Goal: Task Accomplishment & Management: Manage account settings

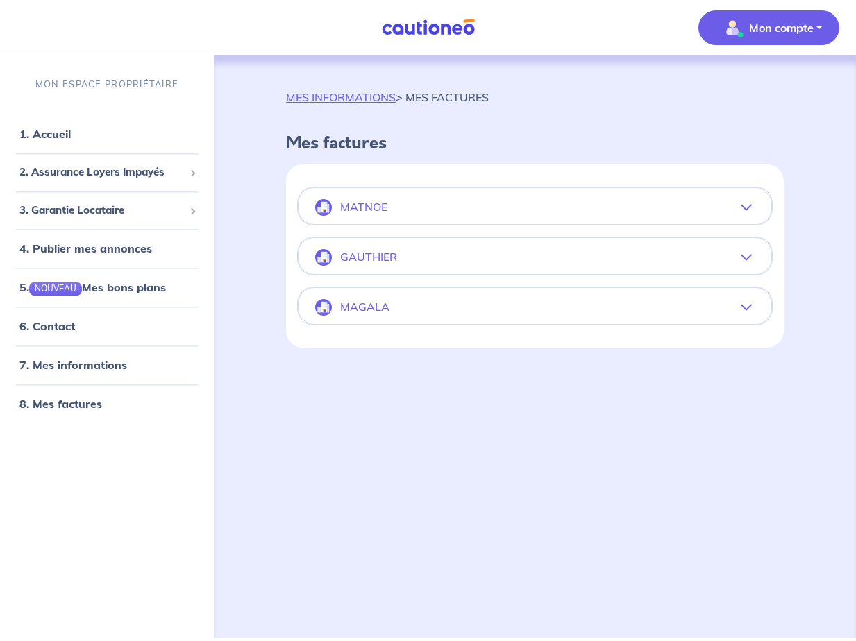
click at [489, 314] on button "MAGALA" at bounding box center [534, 307] width 473 height 33
click at [514, 310] on button "MAGALA" at bounding box center [534, 307] width 473 height 33
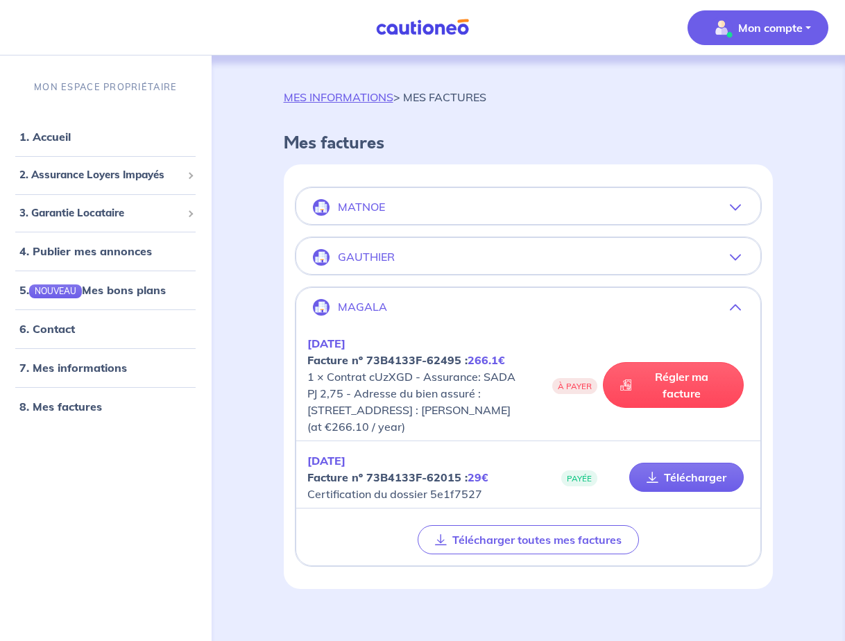
click at [528, 311] on button "MAGALA" at bounding box center [528, 307] width 465 height 33
click at [734, 308] on icon "button" at bounding box center [735, 307] width 11 height 11
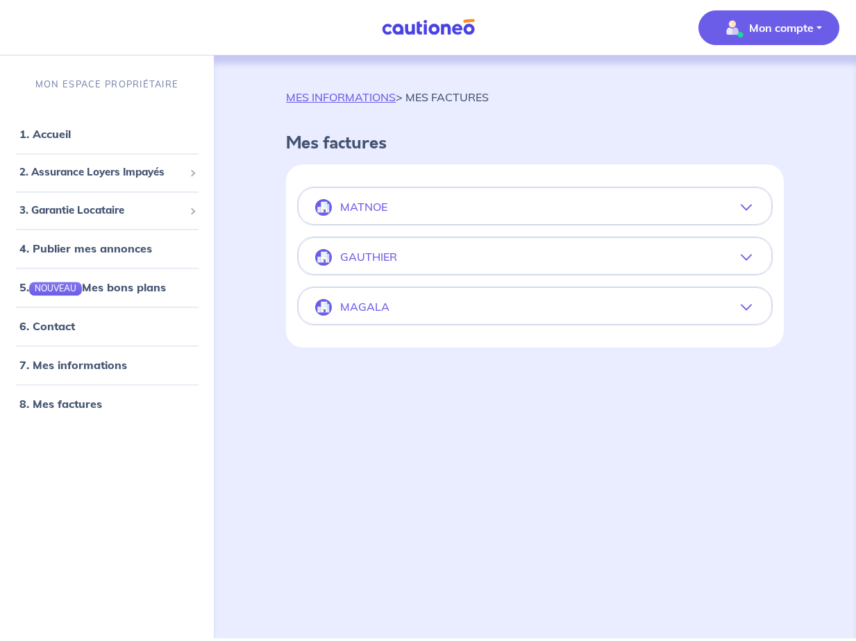
click at [735, 307] on button "MAGALA" at bounding box center [534, 307] width 473 height 33
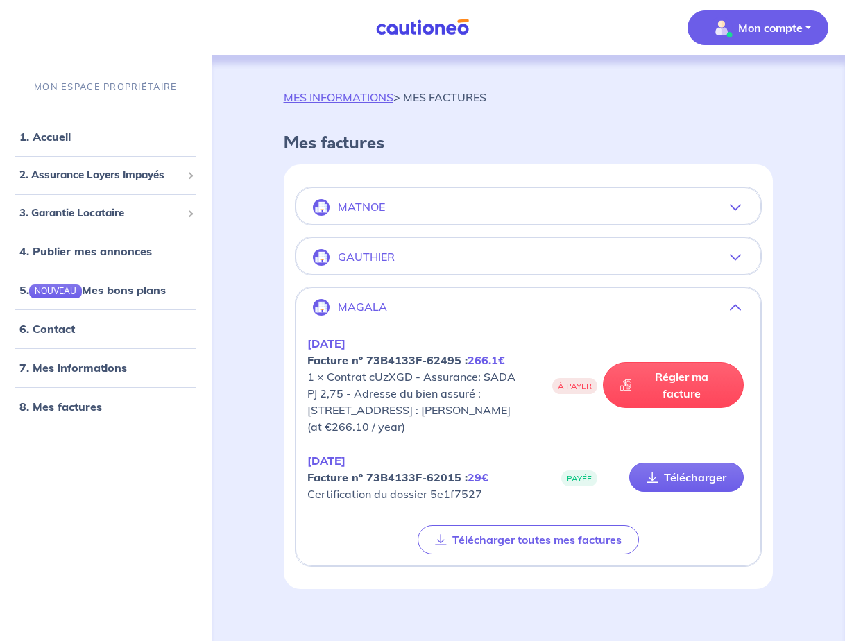
click at [745, 312] on button "MAGALA" at bounding box center [528, 307] width 465 height 33
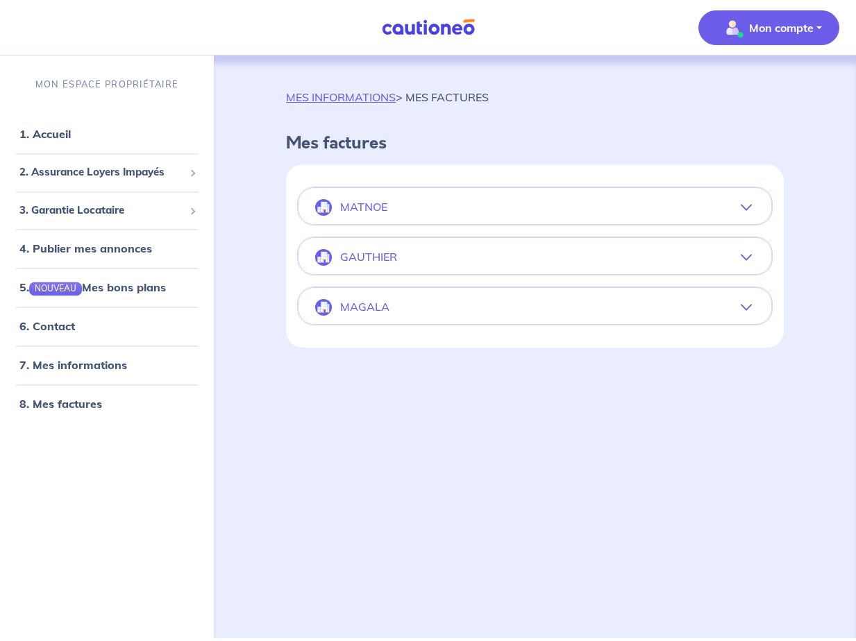
click at [745, 316] on button "MAGALA" at bounding box center [534, 307] width 473 height 33
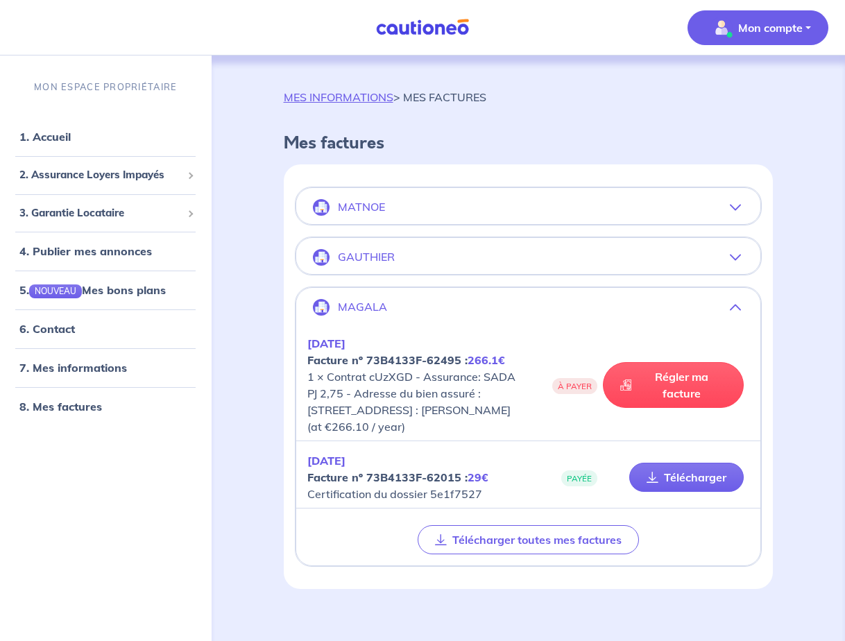
click at [745, 316] on button "MAGALA" at bounding box center [528, 307] width 465 height 33
